Goal: Transaction & Acquisition: Purchase product/service

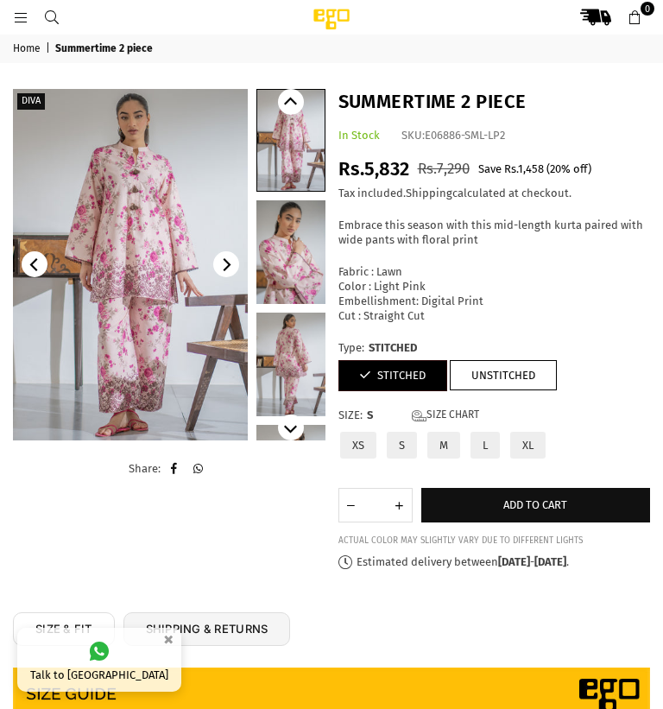
click at [16, 14] on icon at bounding box center [21, 18] width 16 height 16
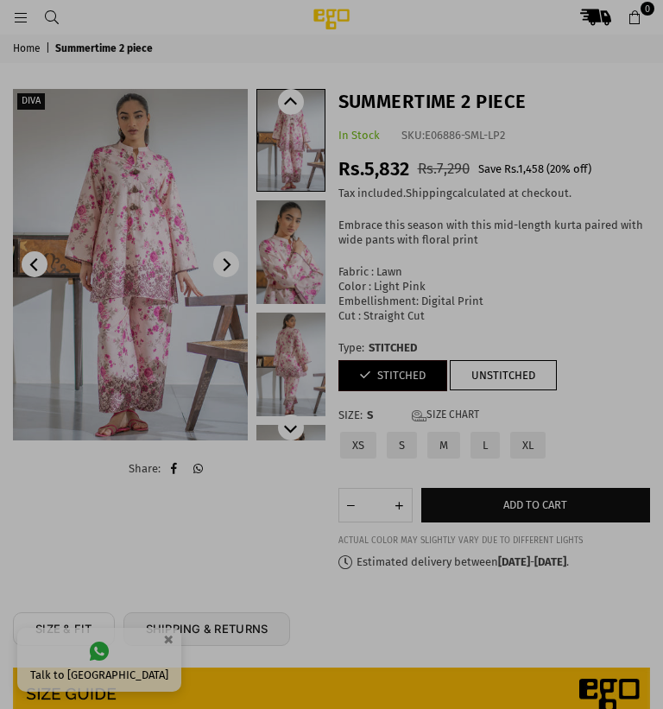
click at [32, 36] on div at bounding box center [331, 354] width 663 height 709
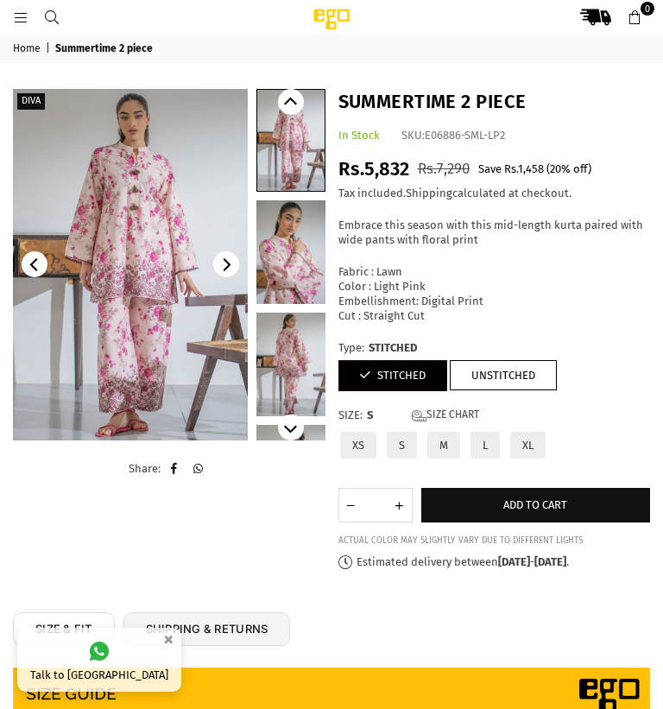
click at [30, 49] on link "Home" at bounding box center [28, 49] width 30 height 14
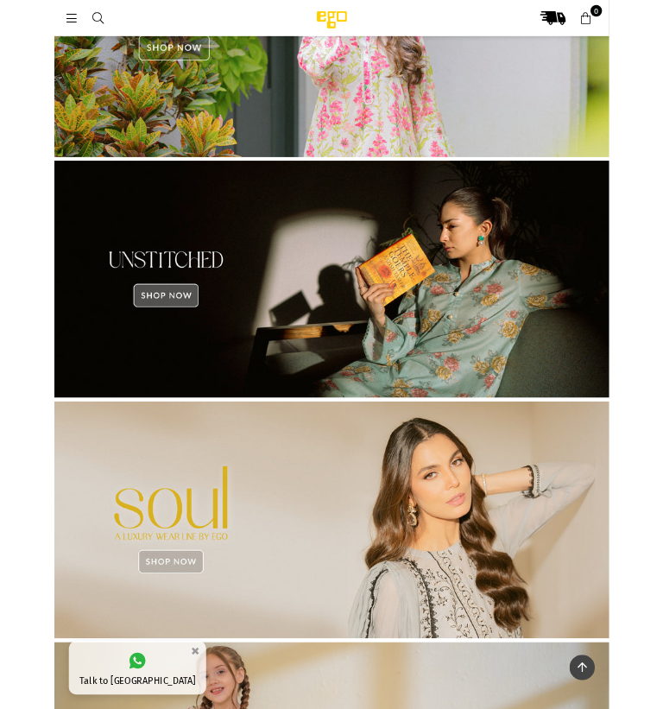
scroll to position [719, 0]
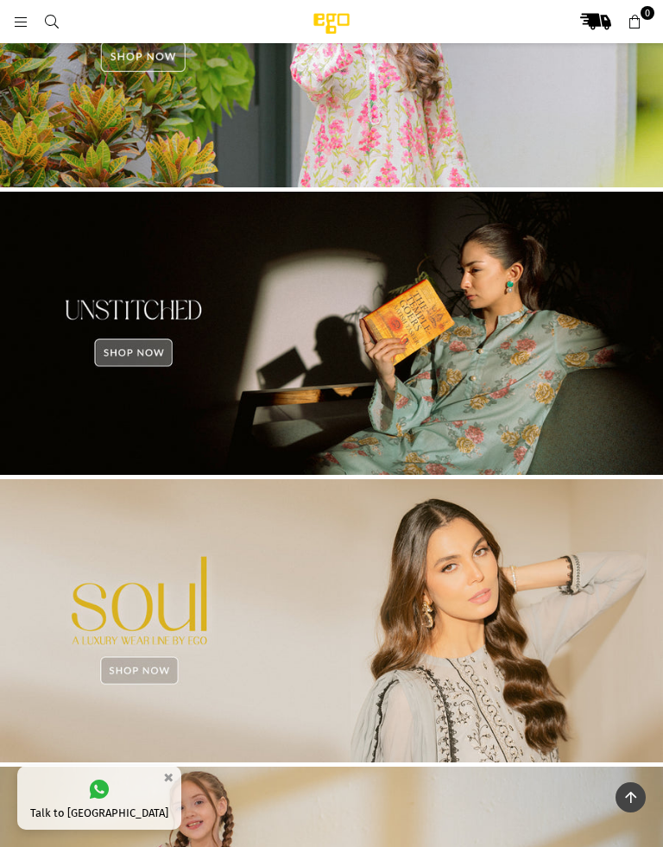
click at [568, 356] on img at bounding box center [331, 333] width 663 height 283
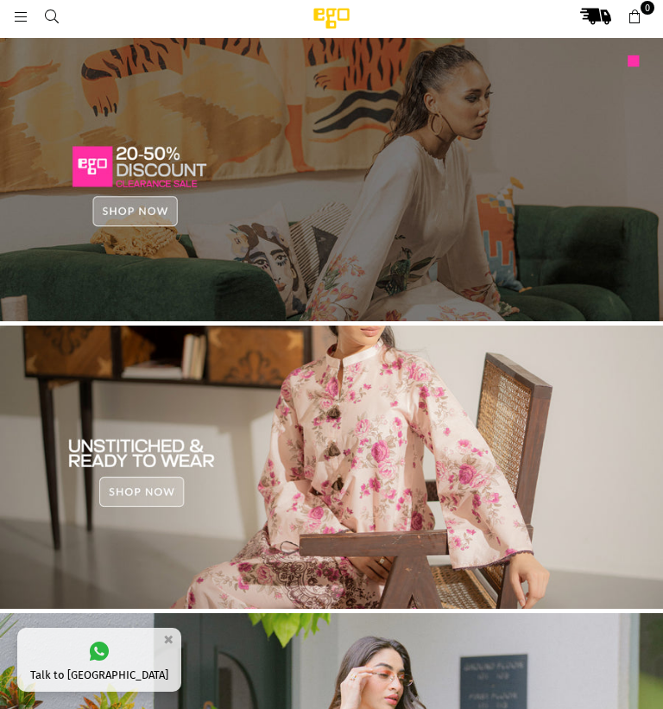
scroll to position [0, 0]
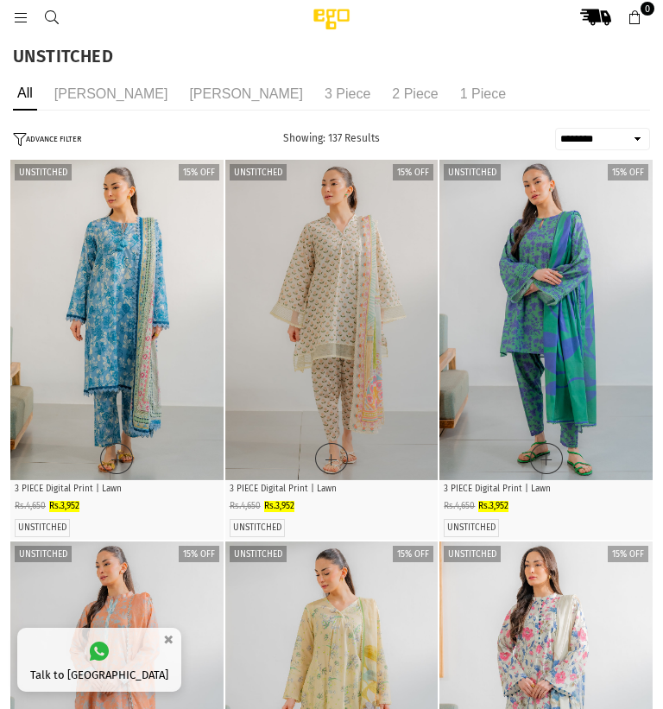
select select "******"
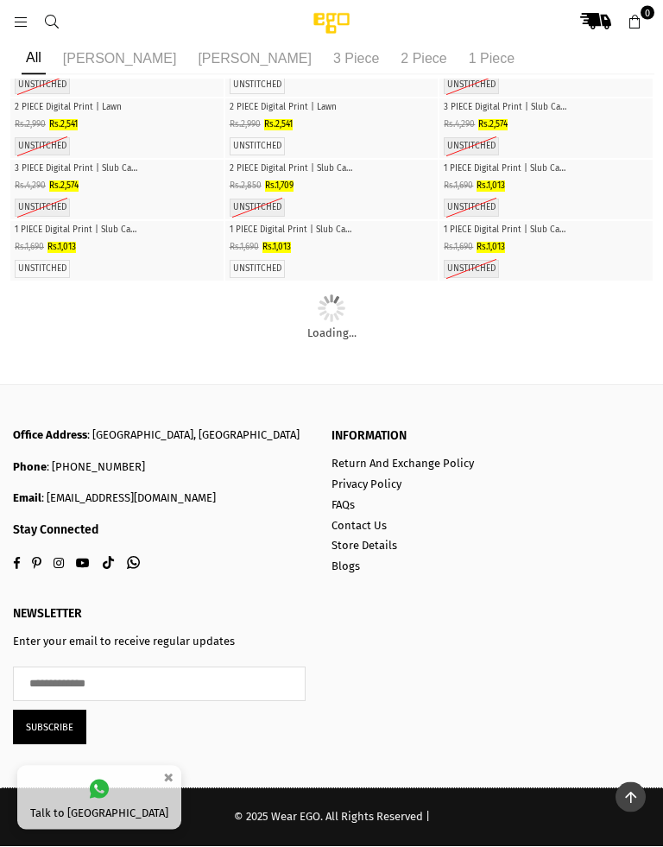
scroll to position [13193, 0]
